Goal: Navigation & Orientation: Find specific page/section

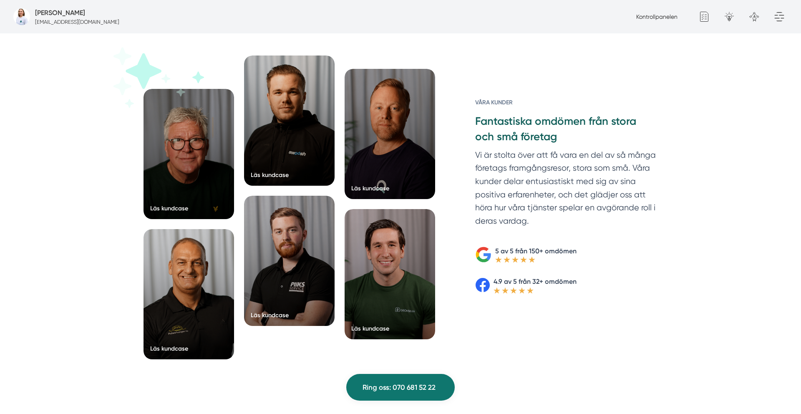
scroll to position [1294, 0]
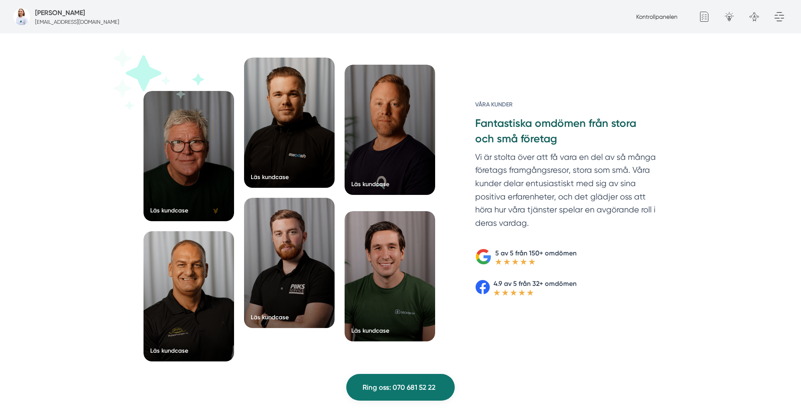
click at [393, 166] on div at bounding box center [389, 130] width 90 height 130
